Goal: Task Accomplishment & Management: Manage account settings

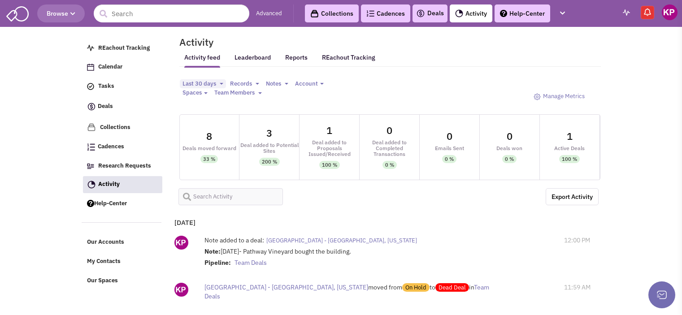
select select
click at [431, 14] on link "Deals" at bounding box center [430, 13] width 28 height 11
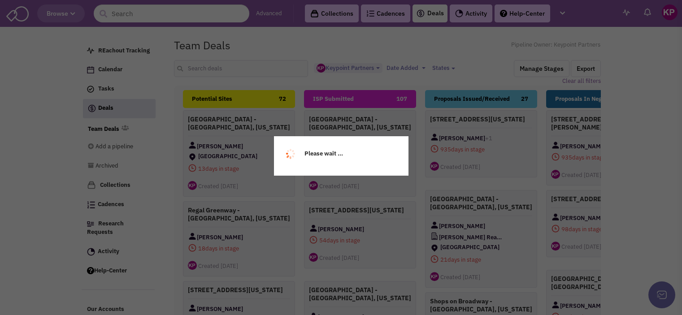
select select "1896"
select select
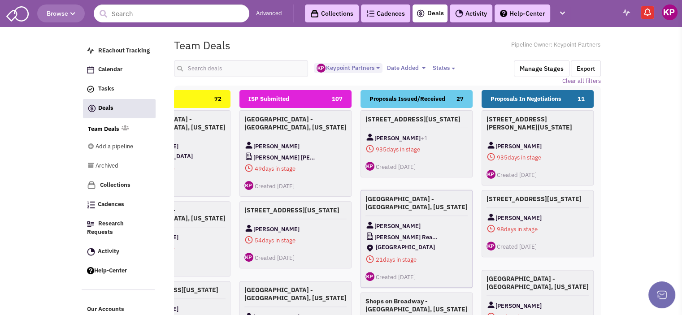
scroll to position [0, 70]
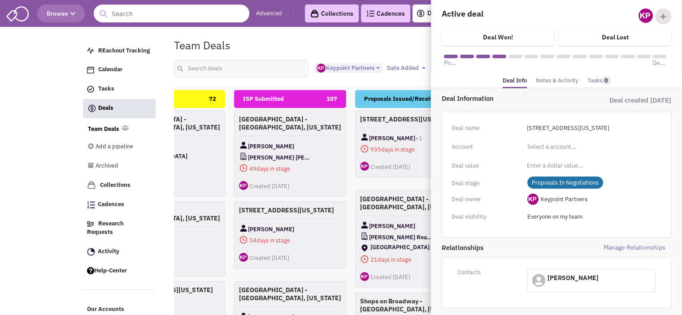
click at [555, 75] on link "Notes & Activity" at bounding box center [557, 80] width 43 height 13
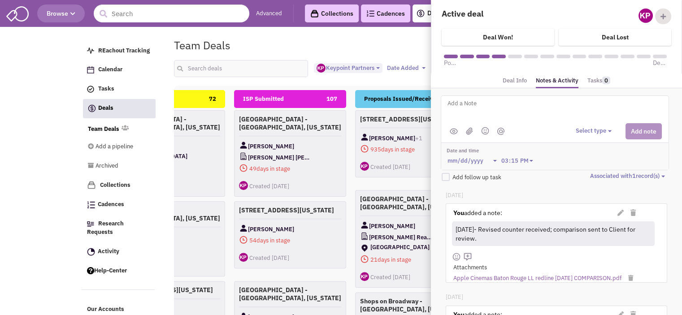
click at [508, 105] on textarea at bounding box center [558, 110] width 222 height 25
type textarea "9/29/25- Revised DRAFT sent to Client for review."
click at [583, 129] on button "Select type" at bounding box center [595, 131] width 39 height 9
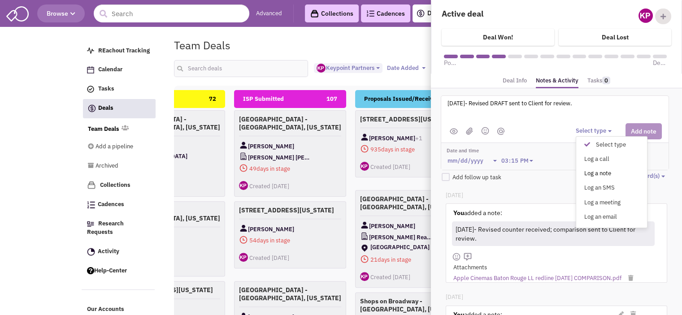
click at [591, 172] on div "Log a note" at bounding box center [589, 173] width 22 height 9
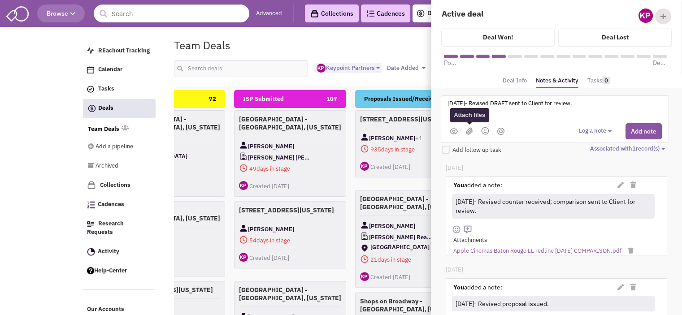
click at [469, 132] on img at bounding box center [469, 131] width 7 height 8
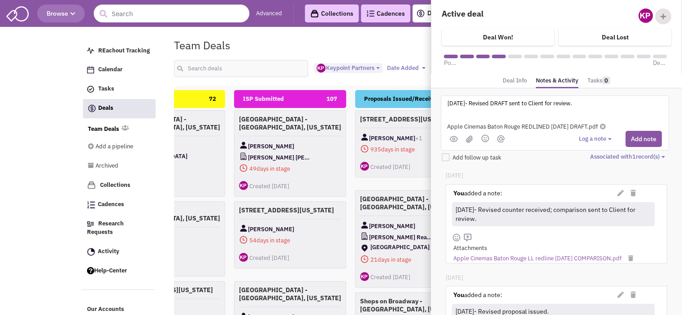
click at [596, 142] on button "Log a note" at bounding box center [596, 139] width 35 height 9
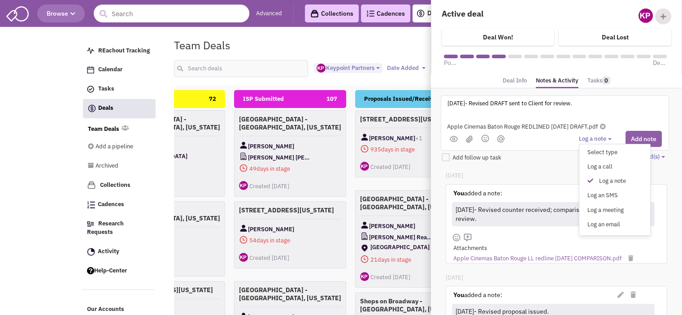
click at [634, 138] on button "Add note" at bounding box center [643, 139] width 36 height 16
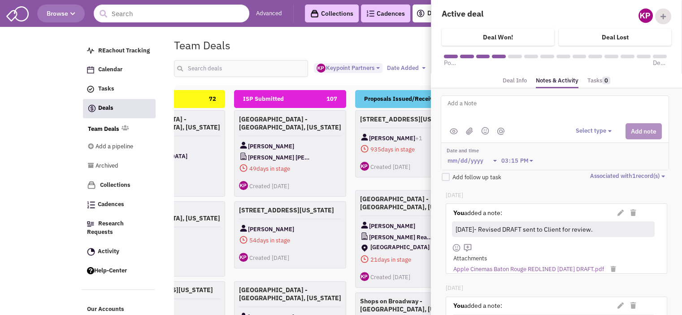
click at [362, 39] on div "Team Deals Pipeline Owner: Keypoint Partners" at bounding box center [387, 45] width 439 height 21
